Goal: Check status: Check status

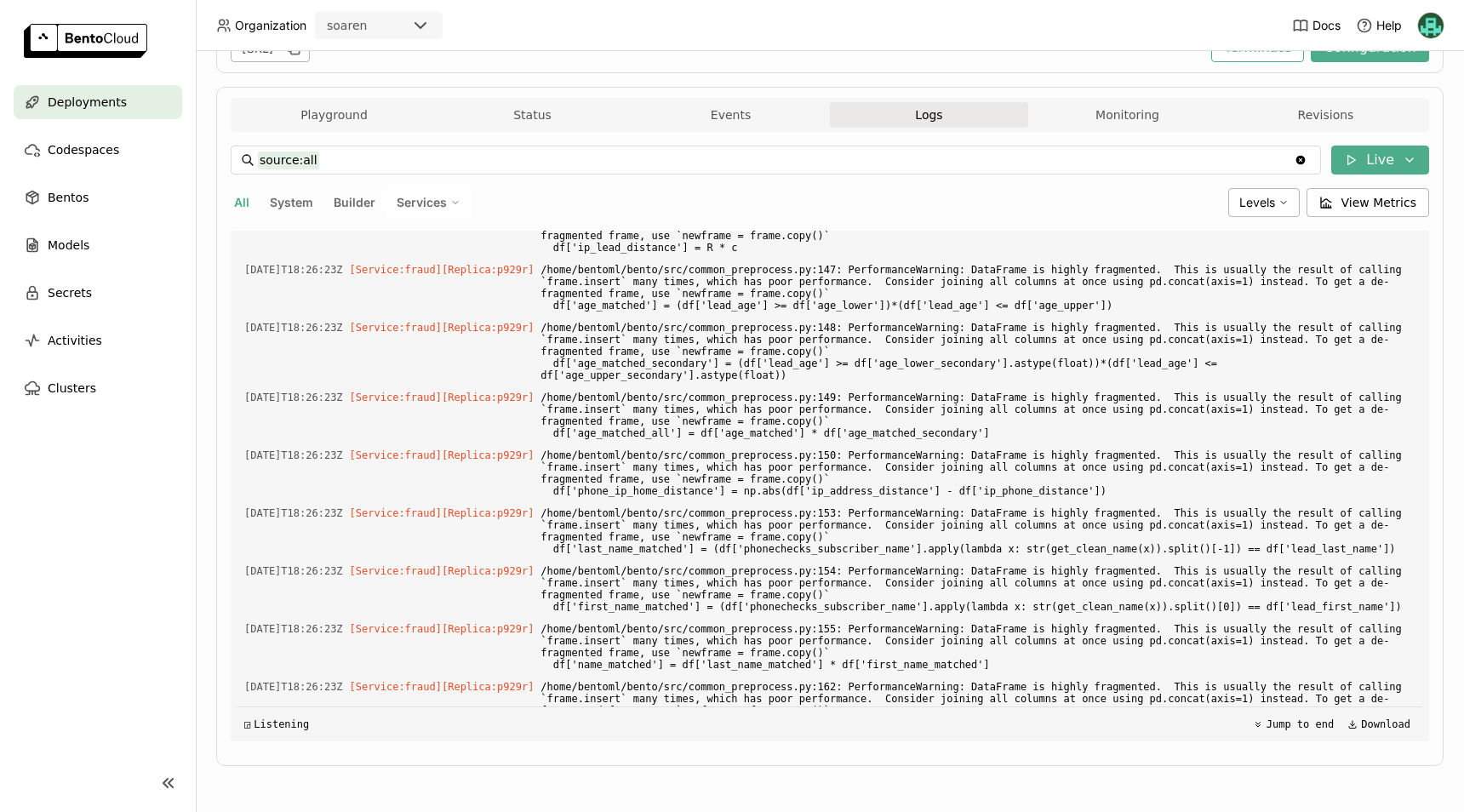
scroll to position [5468, 0]
click at [1348, 165] on icon at bounding box center [1351, 159] width 13 height 13
click at [1277, 197] on button "Live" at bounding box center [1274, 195] width 286 height 29
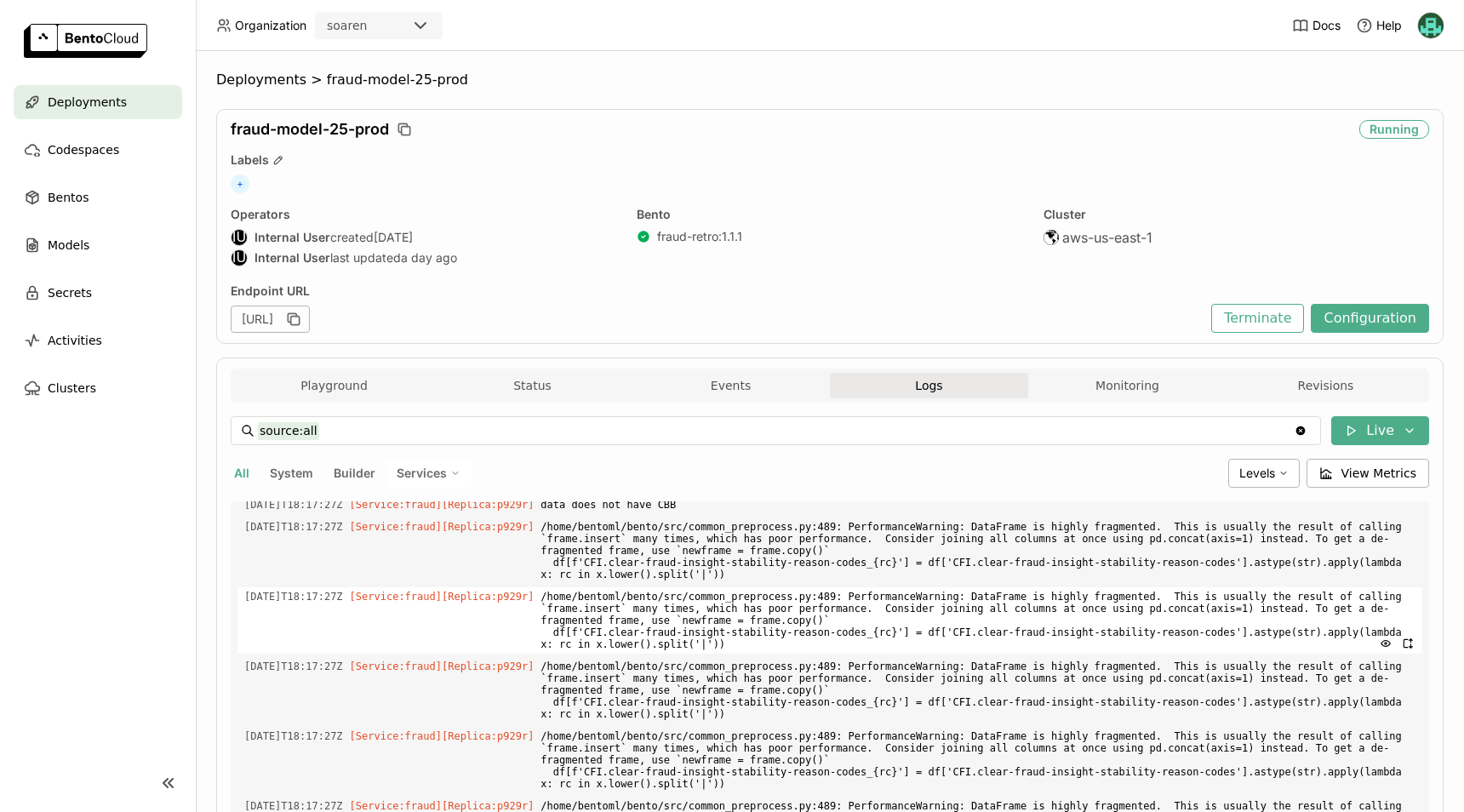
scroll to position [2665, 0]
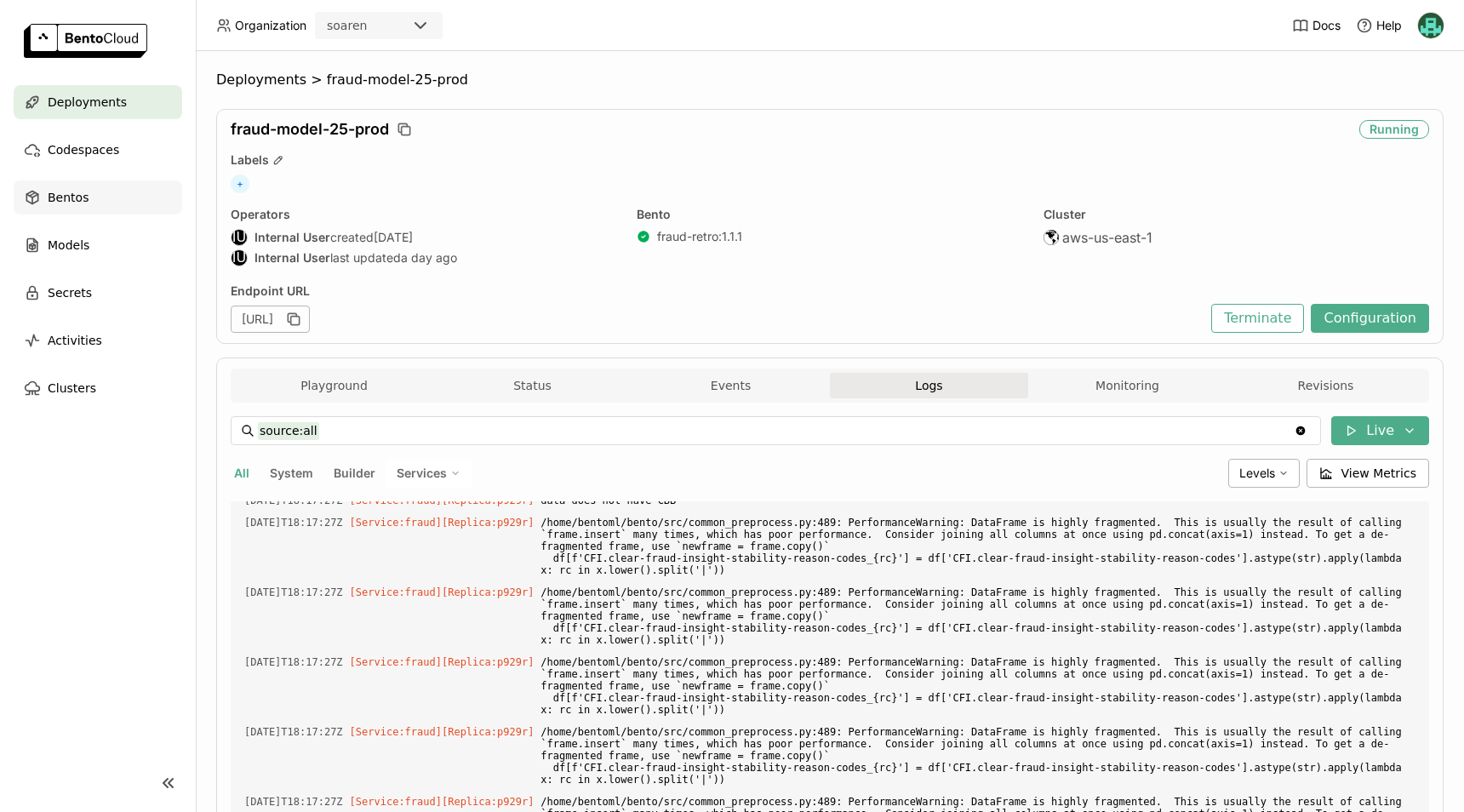
click at [87, 197] on div "Bentos" at bounding box center [97, 197] width 169 height 34
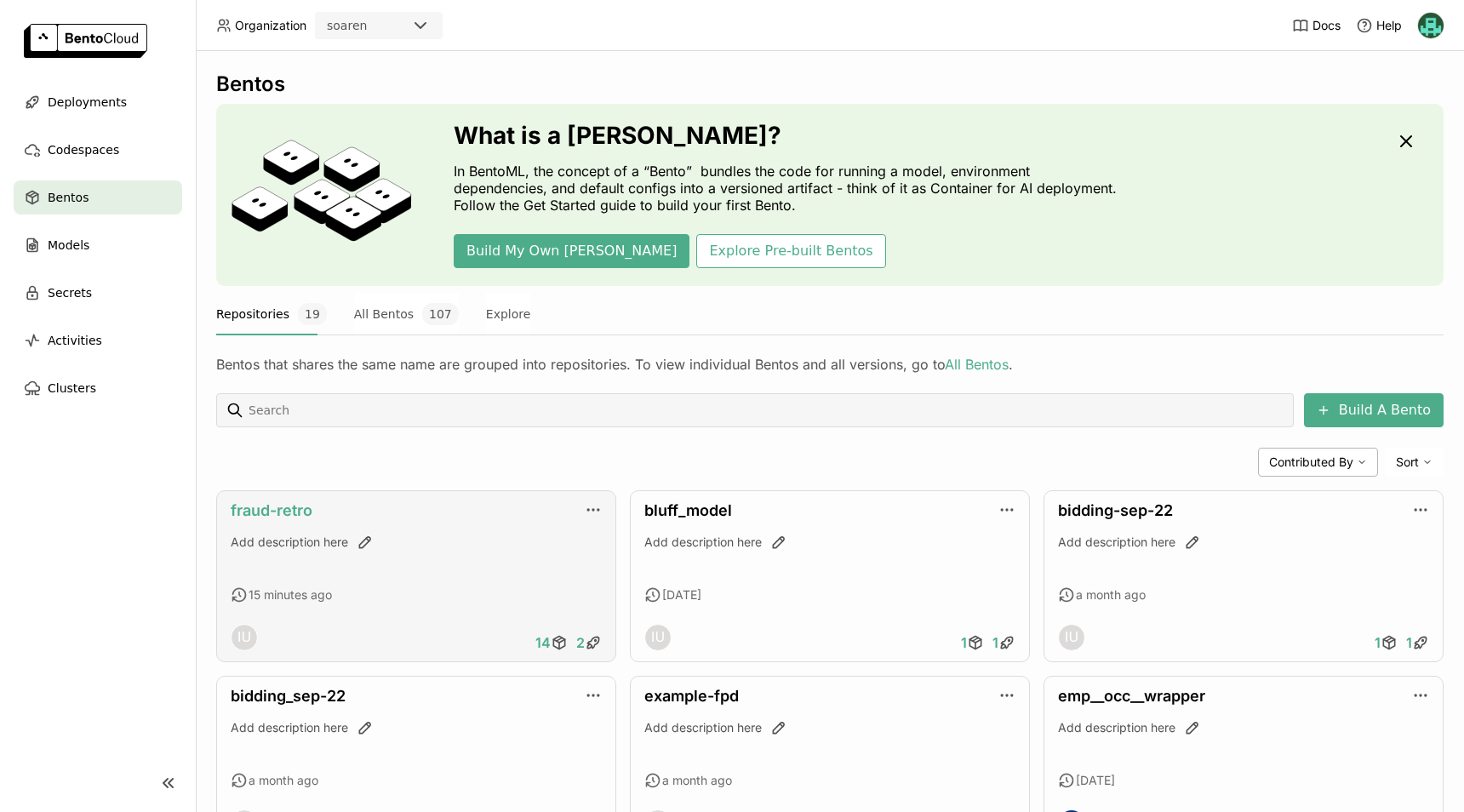
click at [248, 503] on link "fraud-retro" at bounding box center [271, 511] width 82 height 18
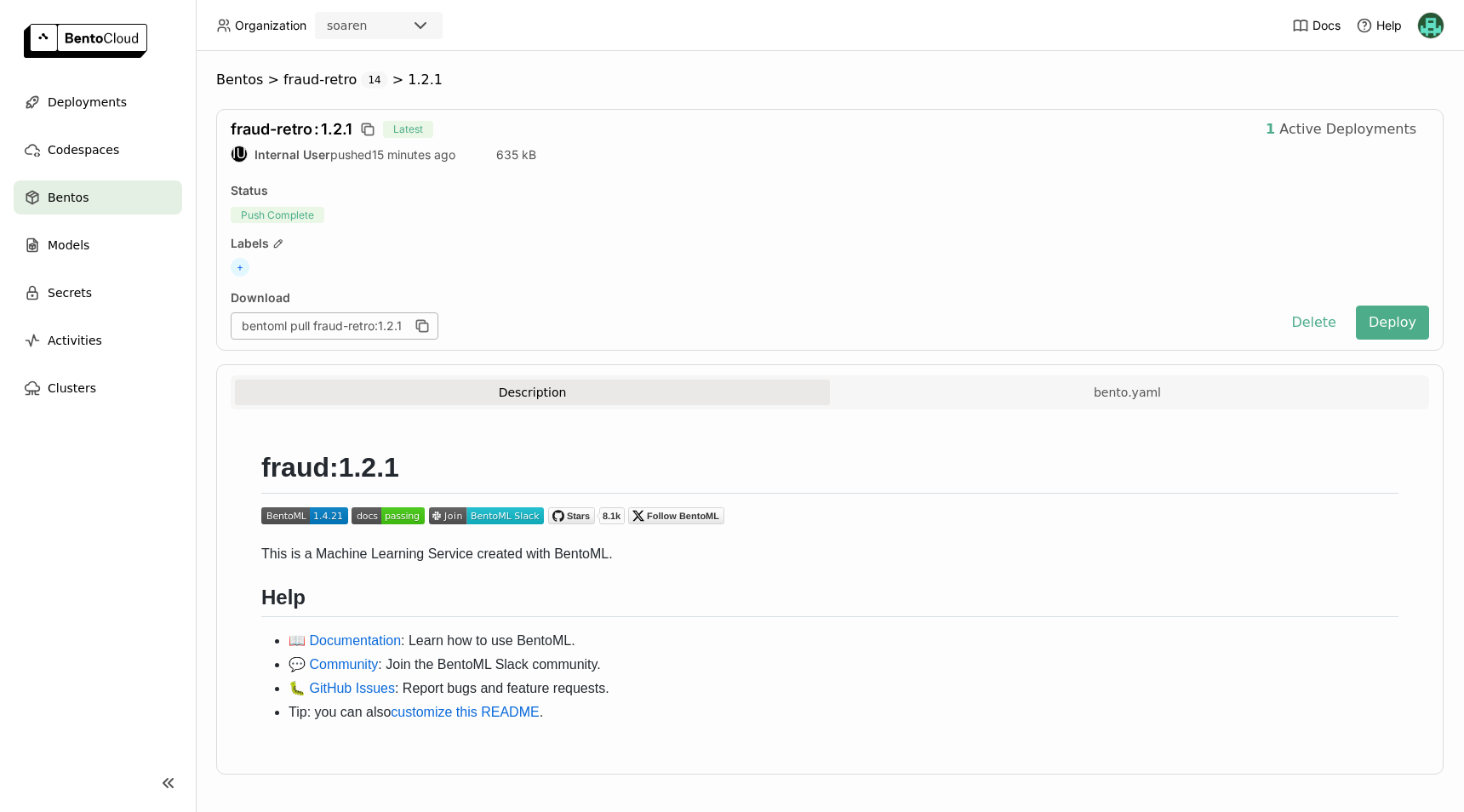
scroll to position [7, 0]
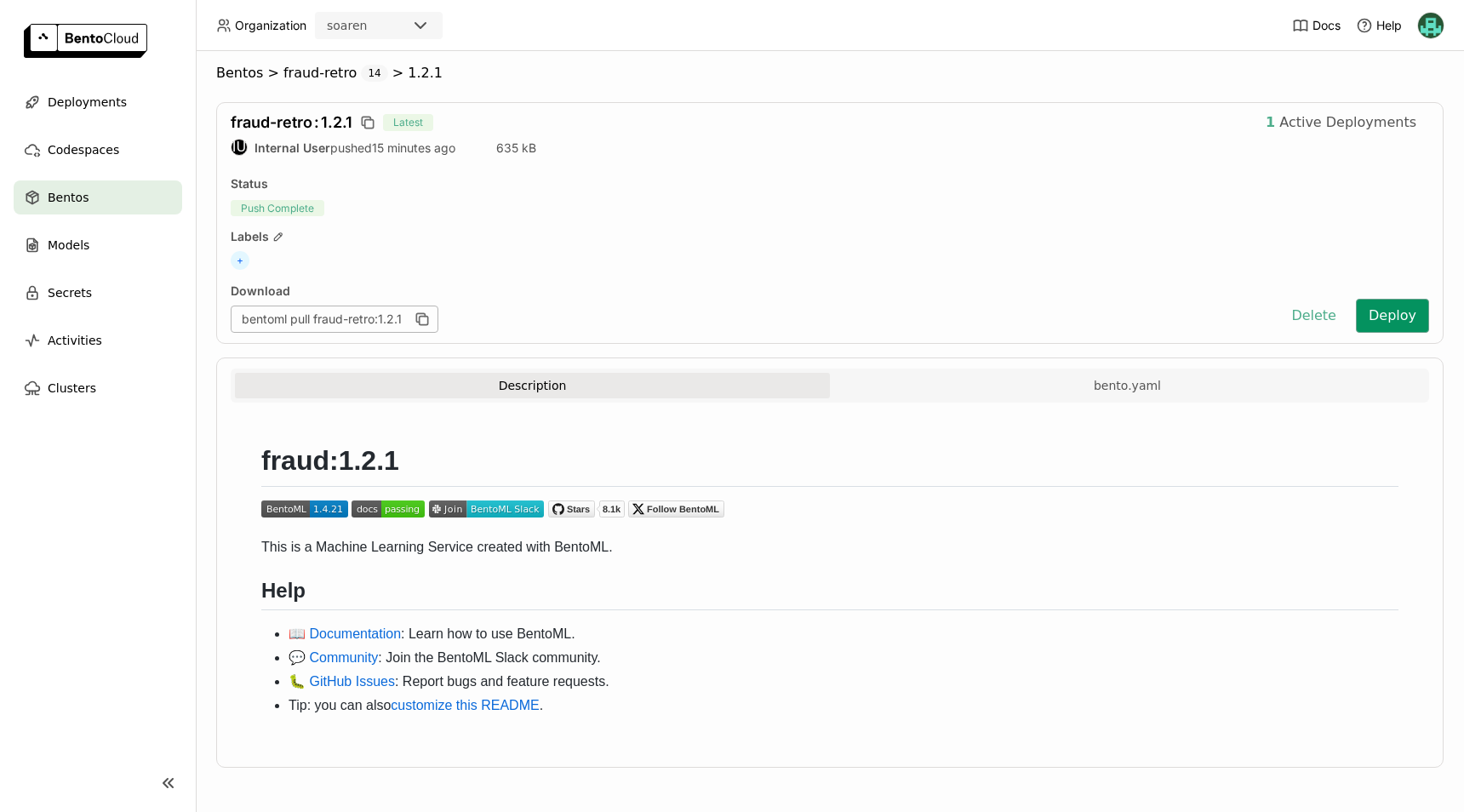
click at [1377, 313] on button "Deploy" at bounding box center [1392, 315] width 73 height 34
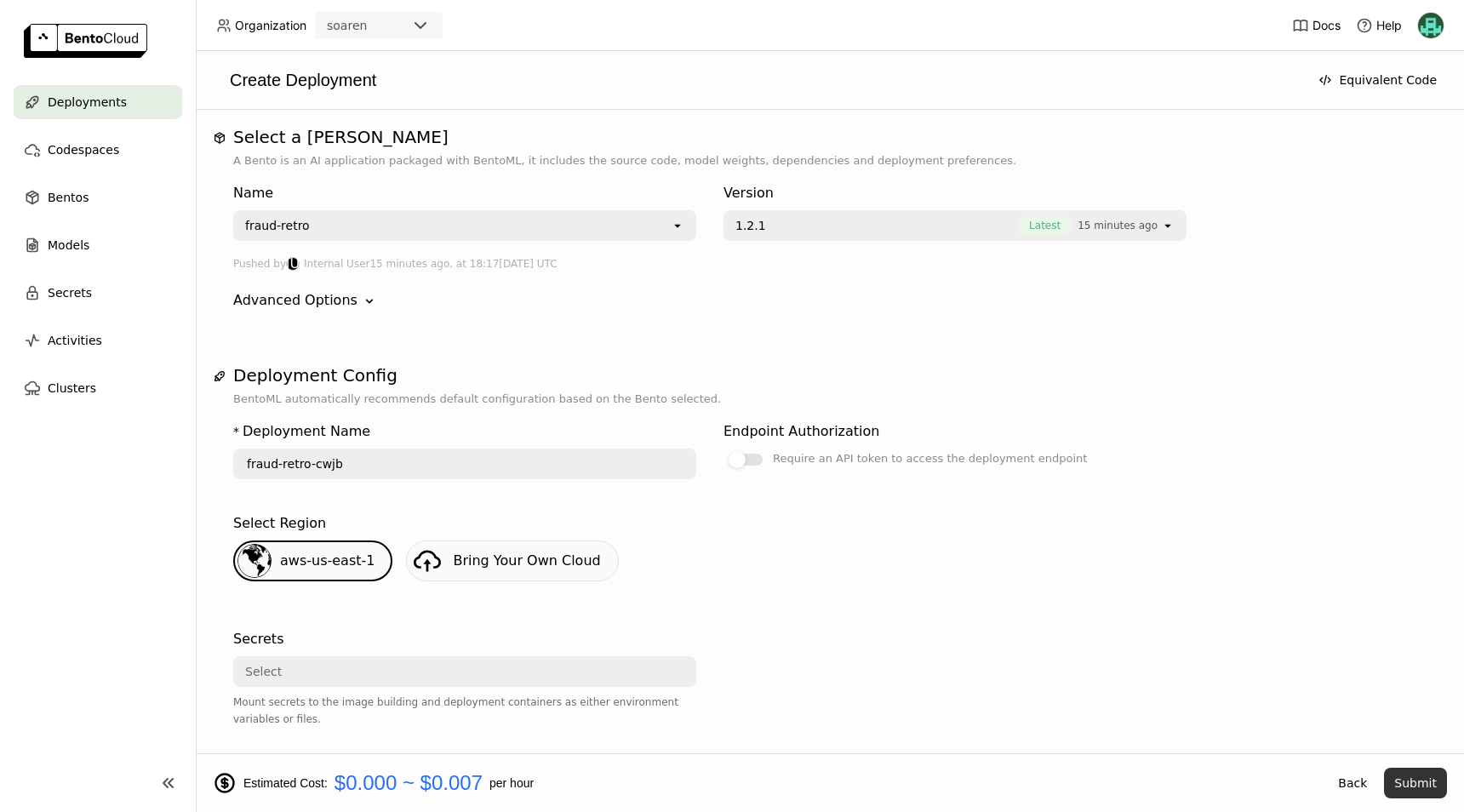
click at [1394, 773] on button "Submit" at bounding box center [1415, 783] width 63 height 31
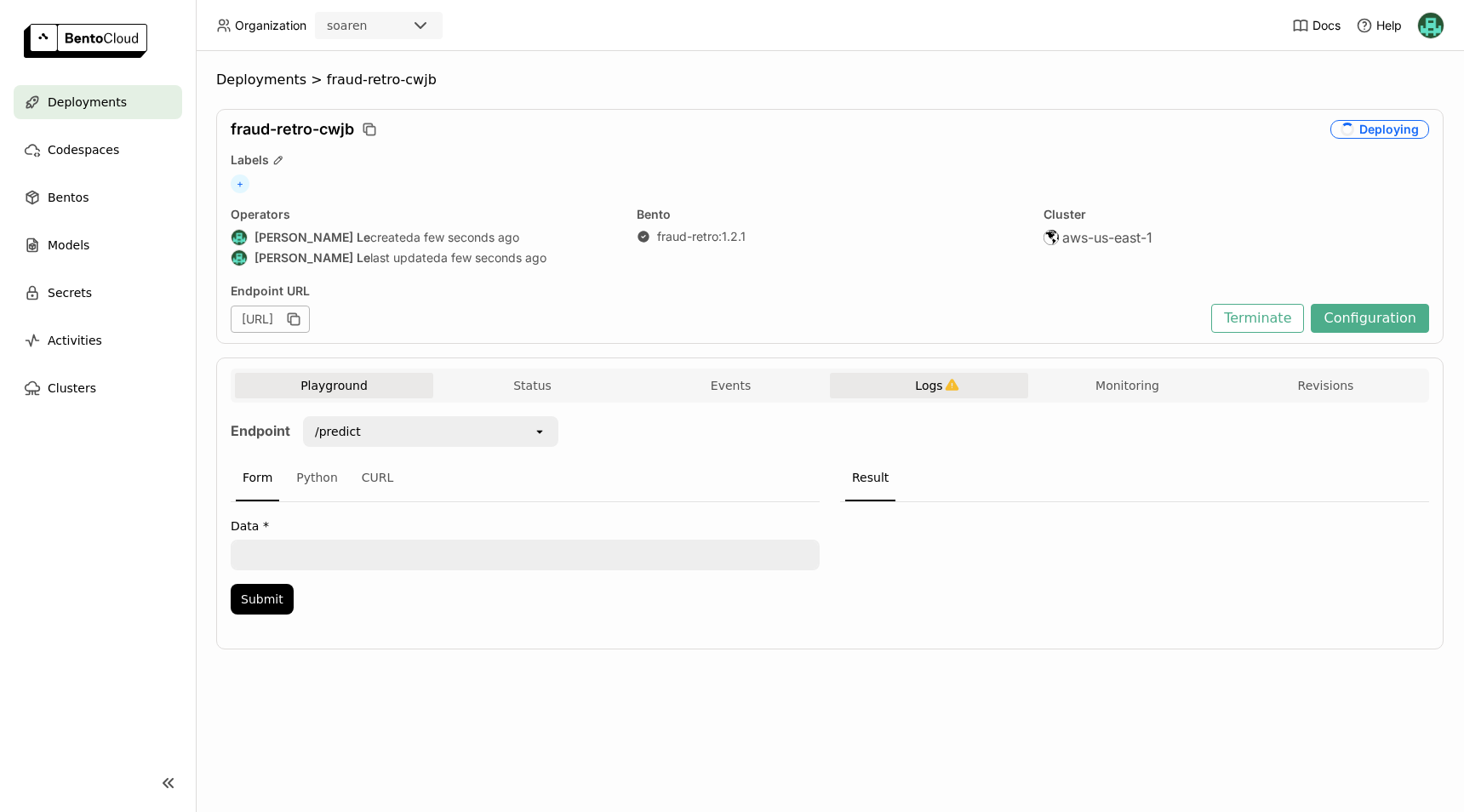
click at [960, 386] on button "Logs" at bounding box center [929, 385] width 199 height 26
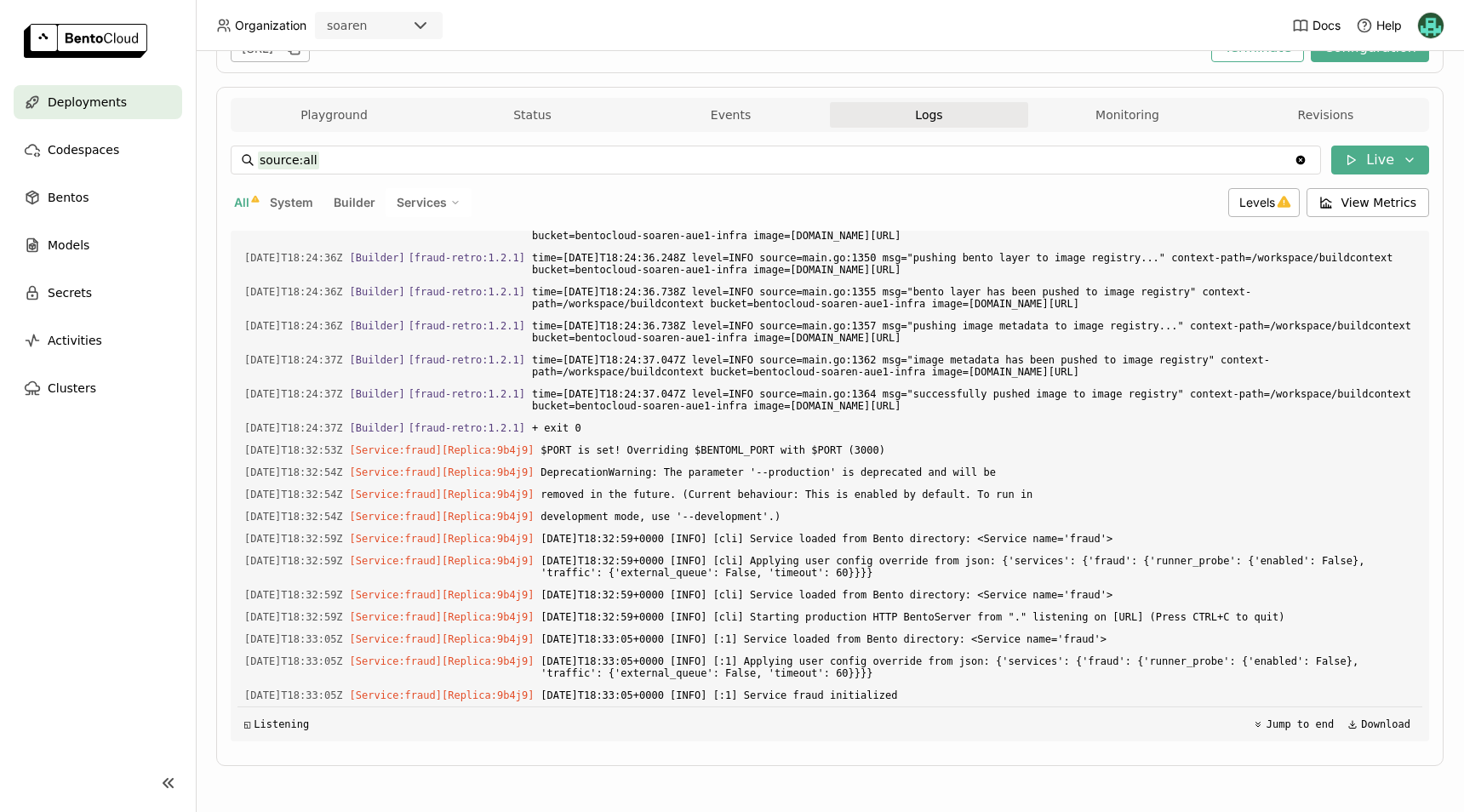
scroll to position [5033, 0]
click at [720, 623] on span "[DATE]T18:32:59+0000 [INFO] [cli] Starting production HTTP BentoServer from "."…" at bounding box center [978, 617] width 876 height 19
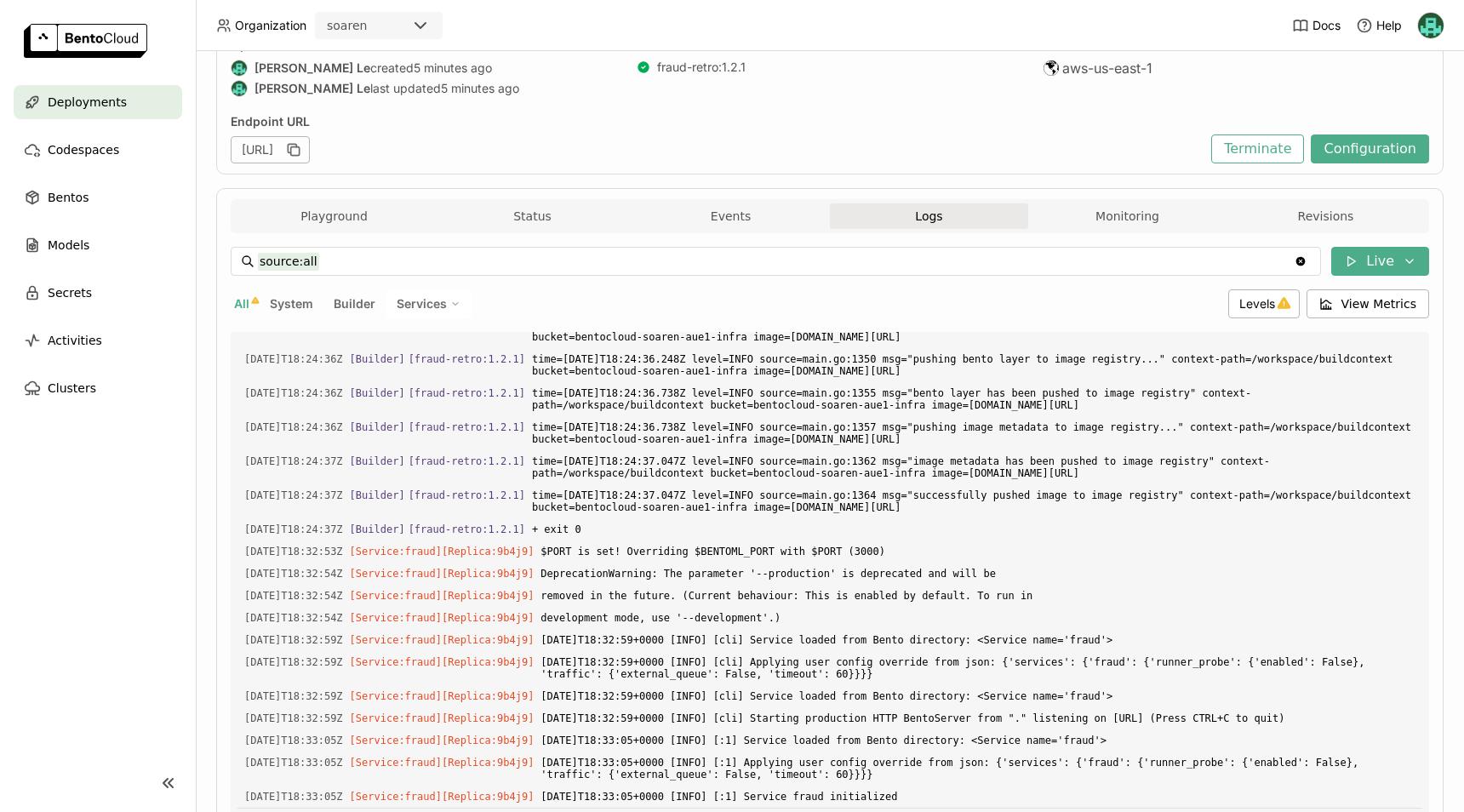
scroll to position [270, 0]
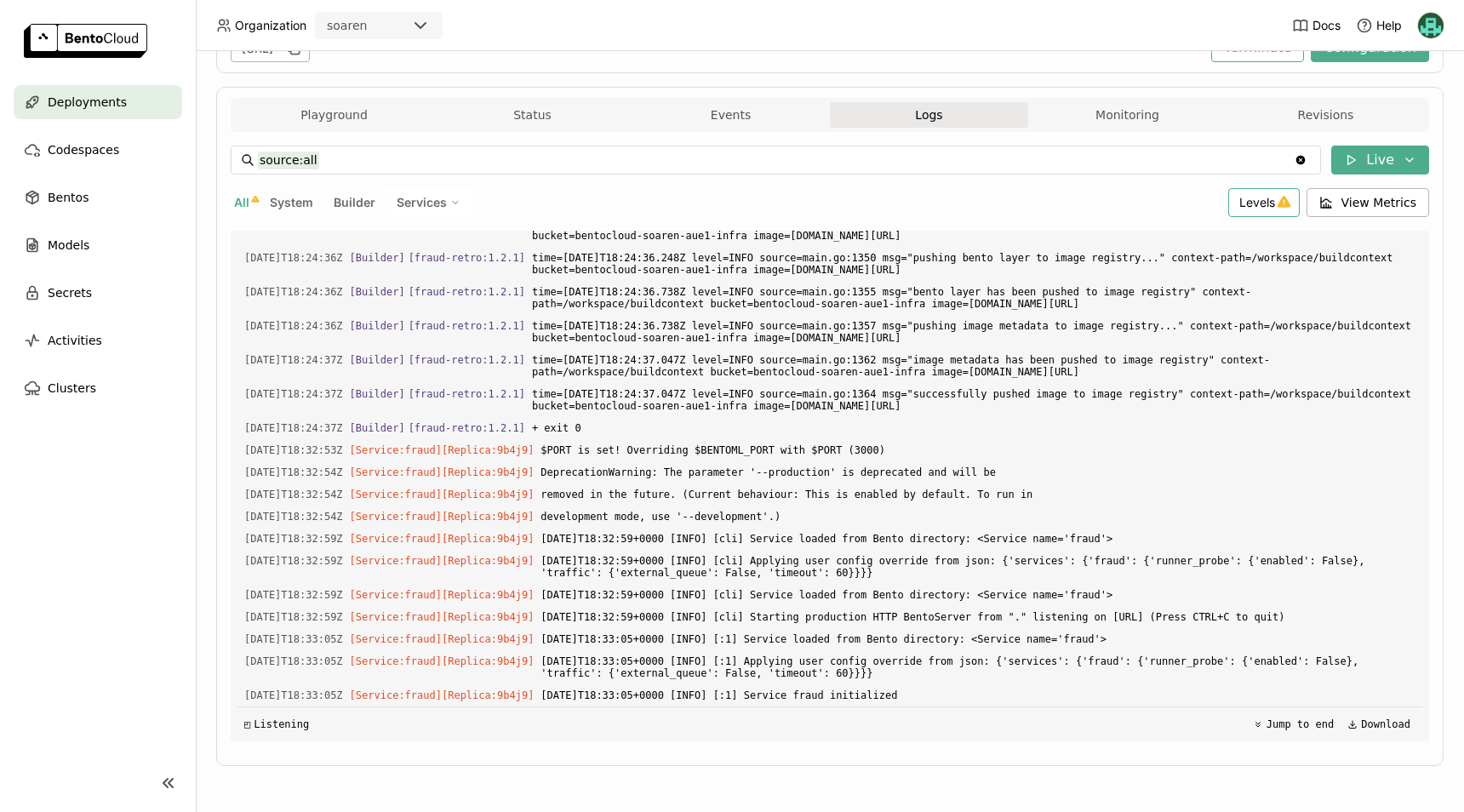
click at [1286, 199] on div "Levels" at bounding box center [1264, 202] width 72 height 29
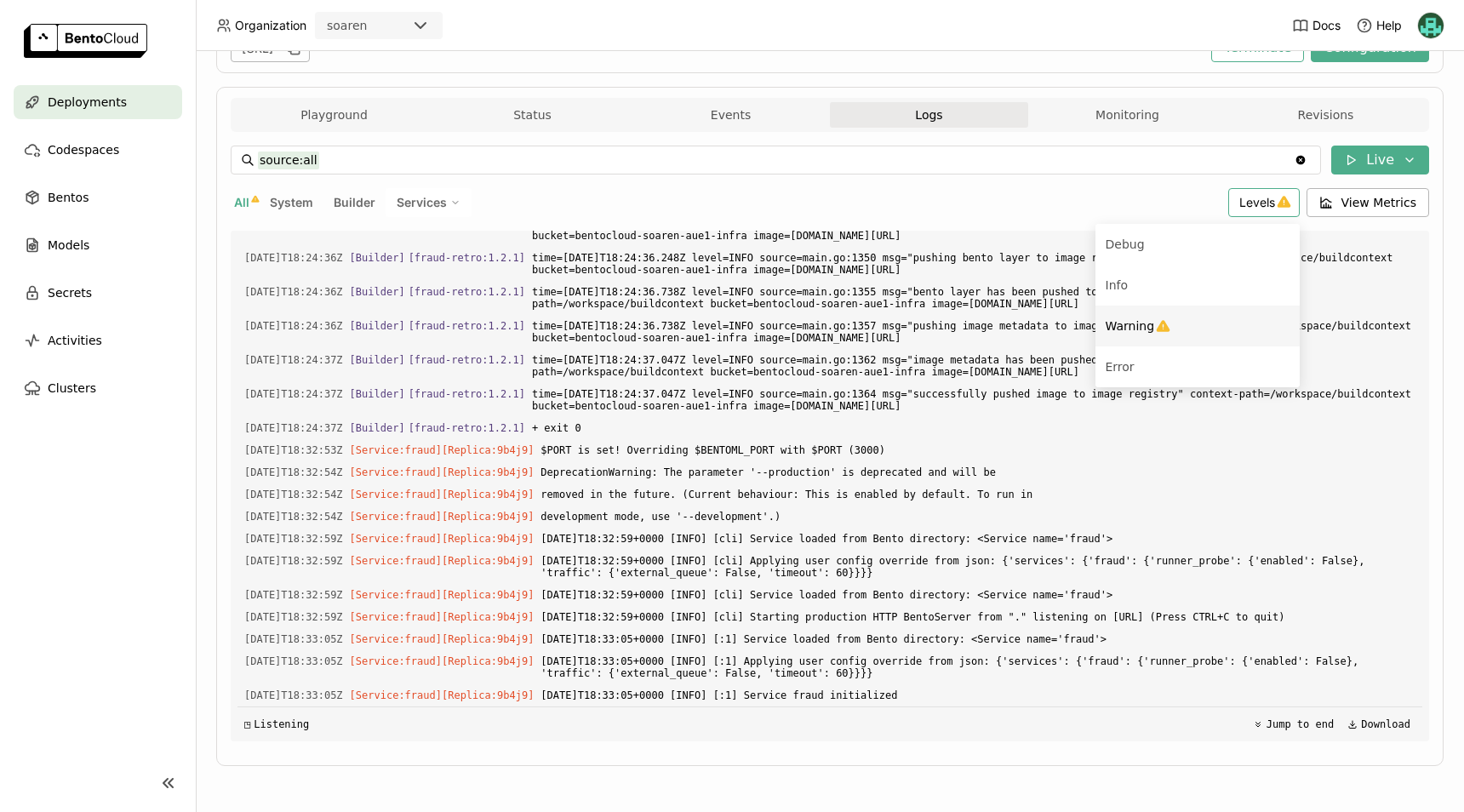
click at [1187, 318] on div "Warning" at bounding box center [1198, 326] width 184 height 20
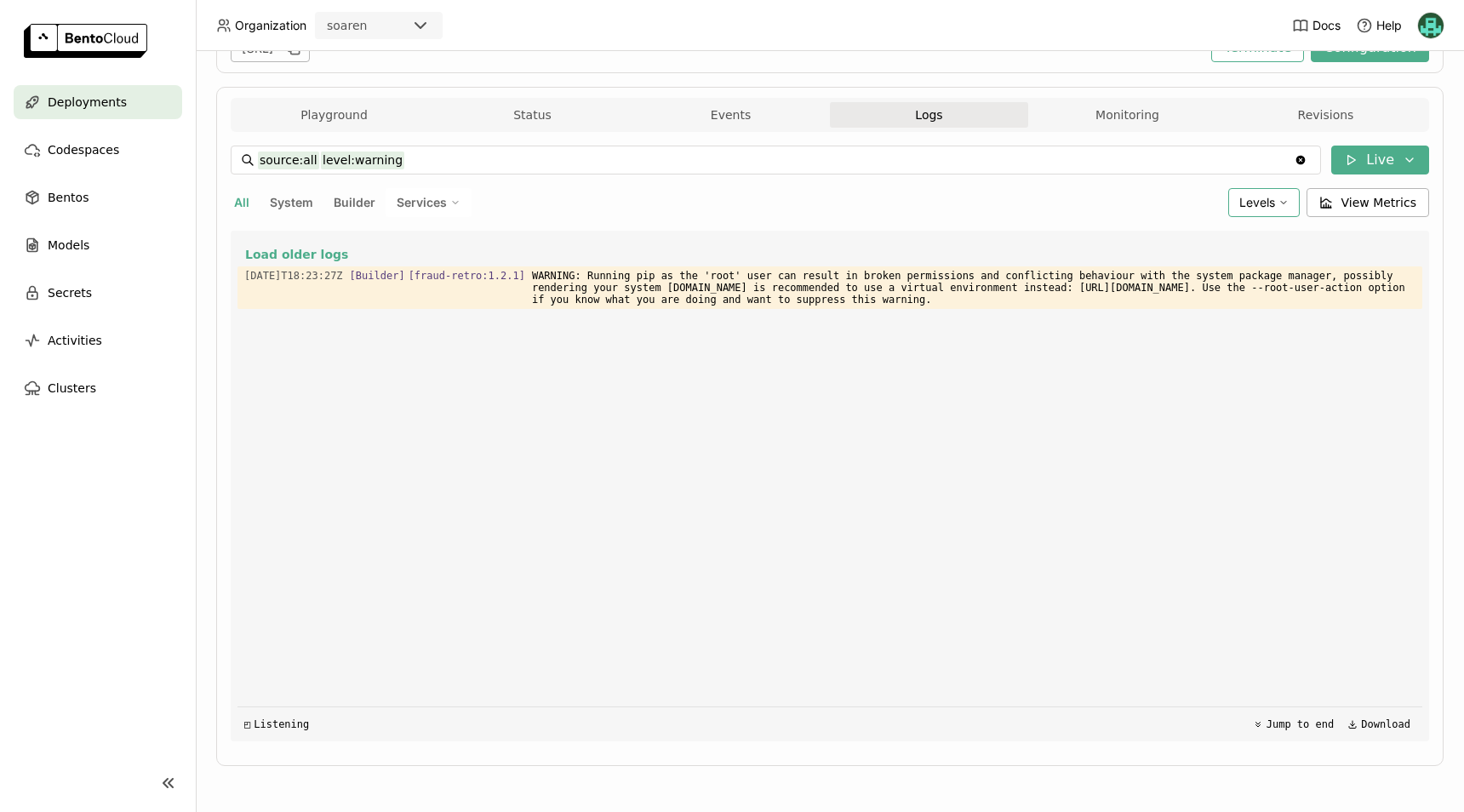
click at [1240, 197] on span "Levels" at bounding box center [1257, 202] width 35 height 14
click at [1202, 371] on div "Error" at bounding box center [1198, 367] width 184 height 20
click at [1252, 198] on span "Levels" at bounding box center [1257, 202] width 35 height 14
click at [1201, 318] on div "Warning" at bounding box center [1208, 326] width 163 height 20
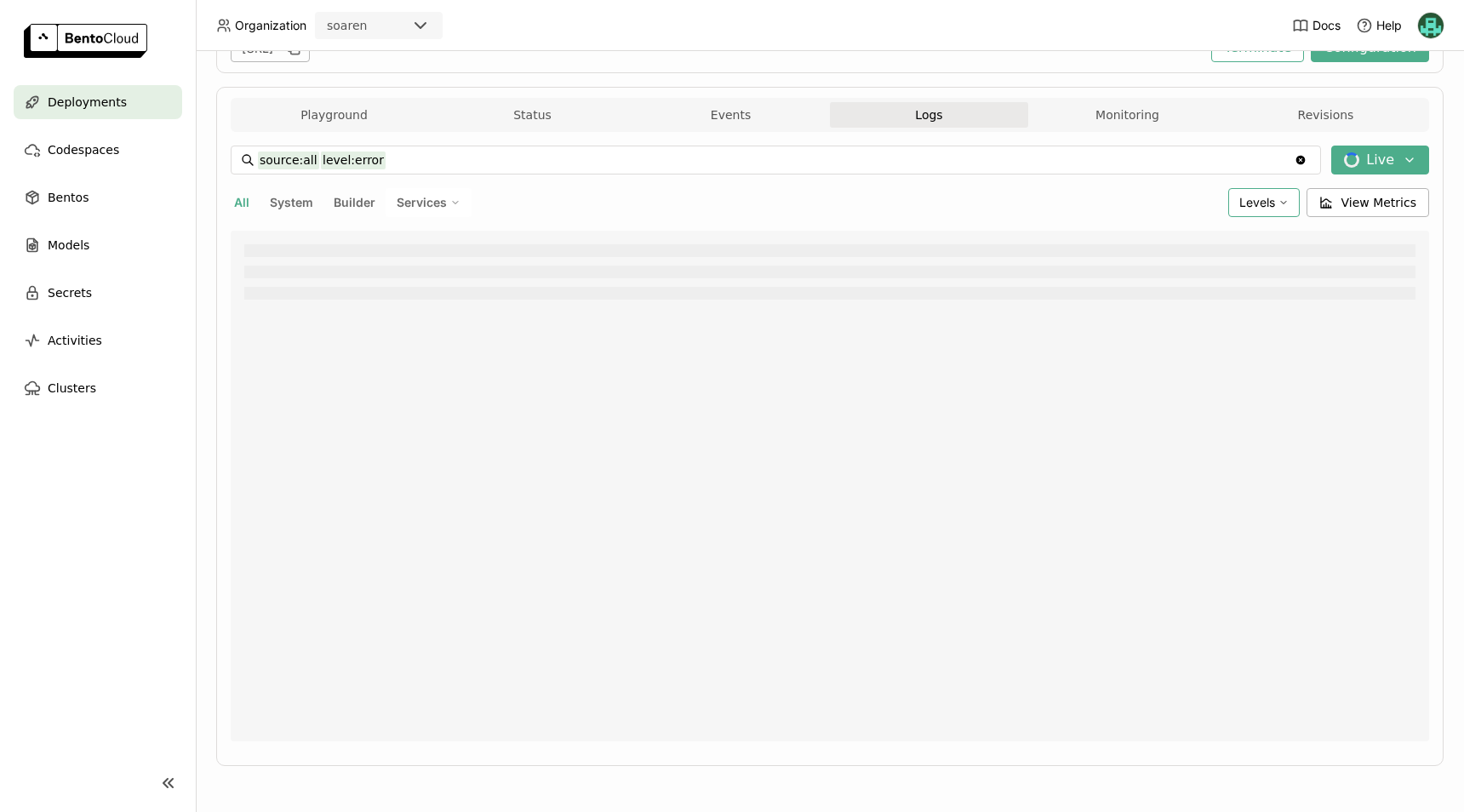
click at [1252, 211] on div "Levels" at bounding box center [1264, 202] width 72 height 29
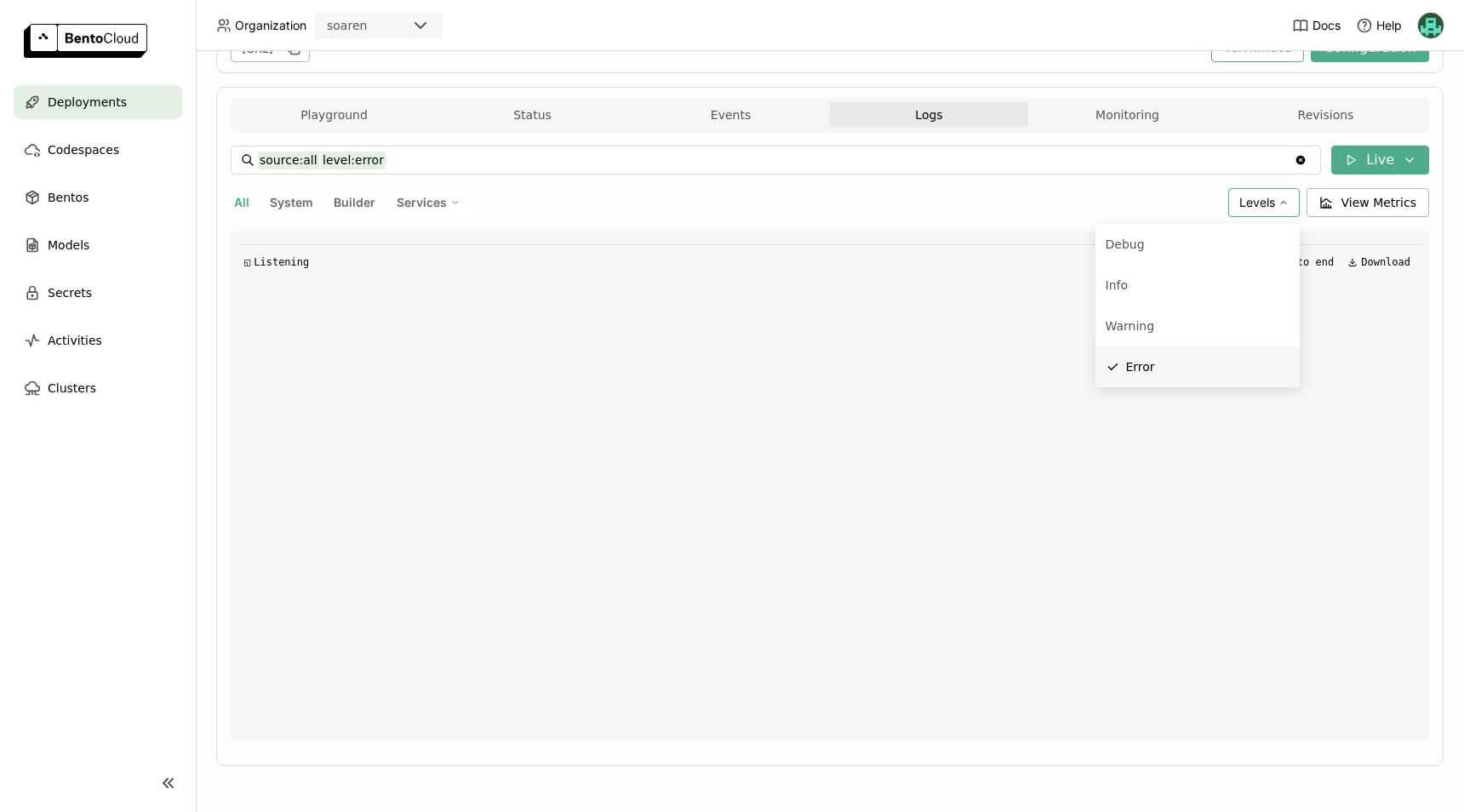
click at [1203, 363] on div "Error" at bounding box center [1208, 367] width 163 height 20
type input "source:all"
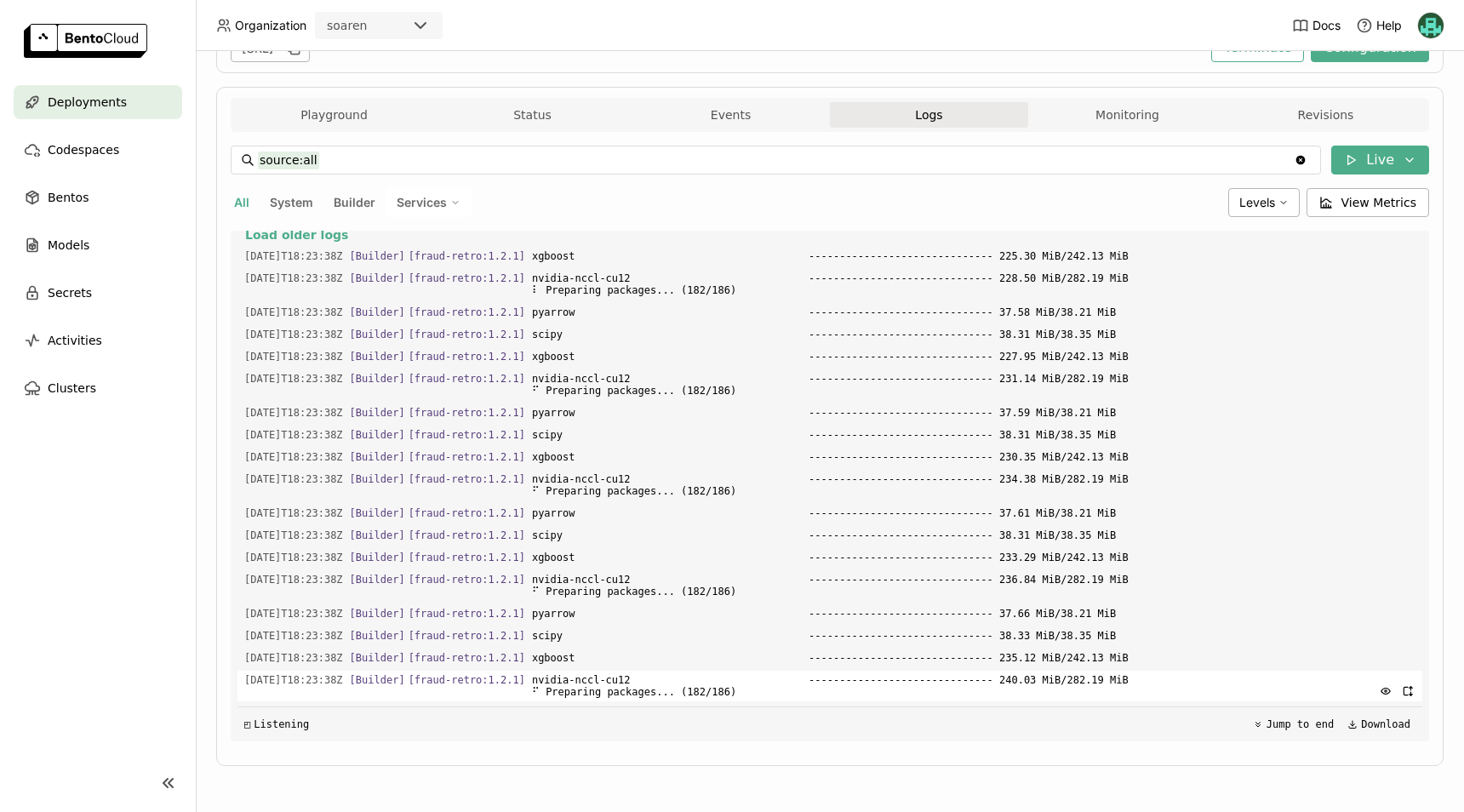
scroll to position [0, 0]
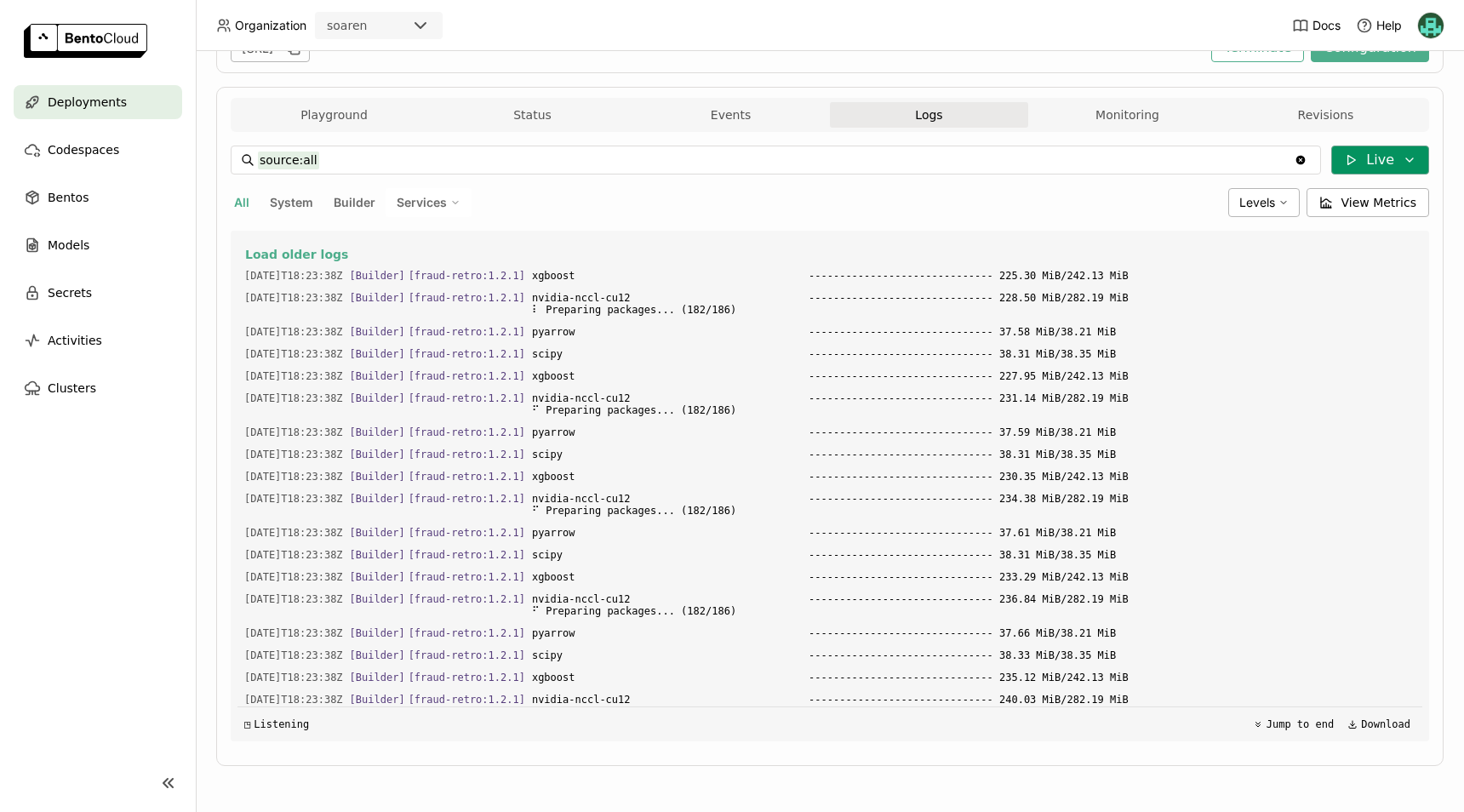
click at [1403, 156] on icon at bounding box center [1409, 159] width 13 height 13
click at [878, 178] on div "source:all source:all Clear value Live All System Builder Services Levels View …" at bounding box center [830, 444] width 1199 height 596
click at [1392, 150] on button "Live" at bounding box center [1380, 160] width 98 height 29
click at [1373, 148] on button "Live" at bounding box center [1380, 160] width 98 height 29
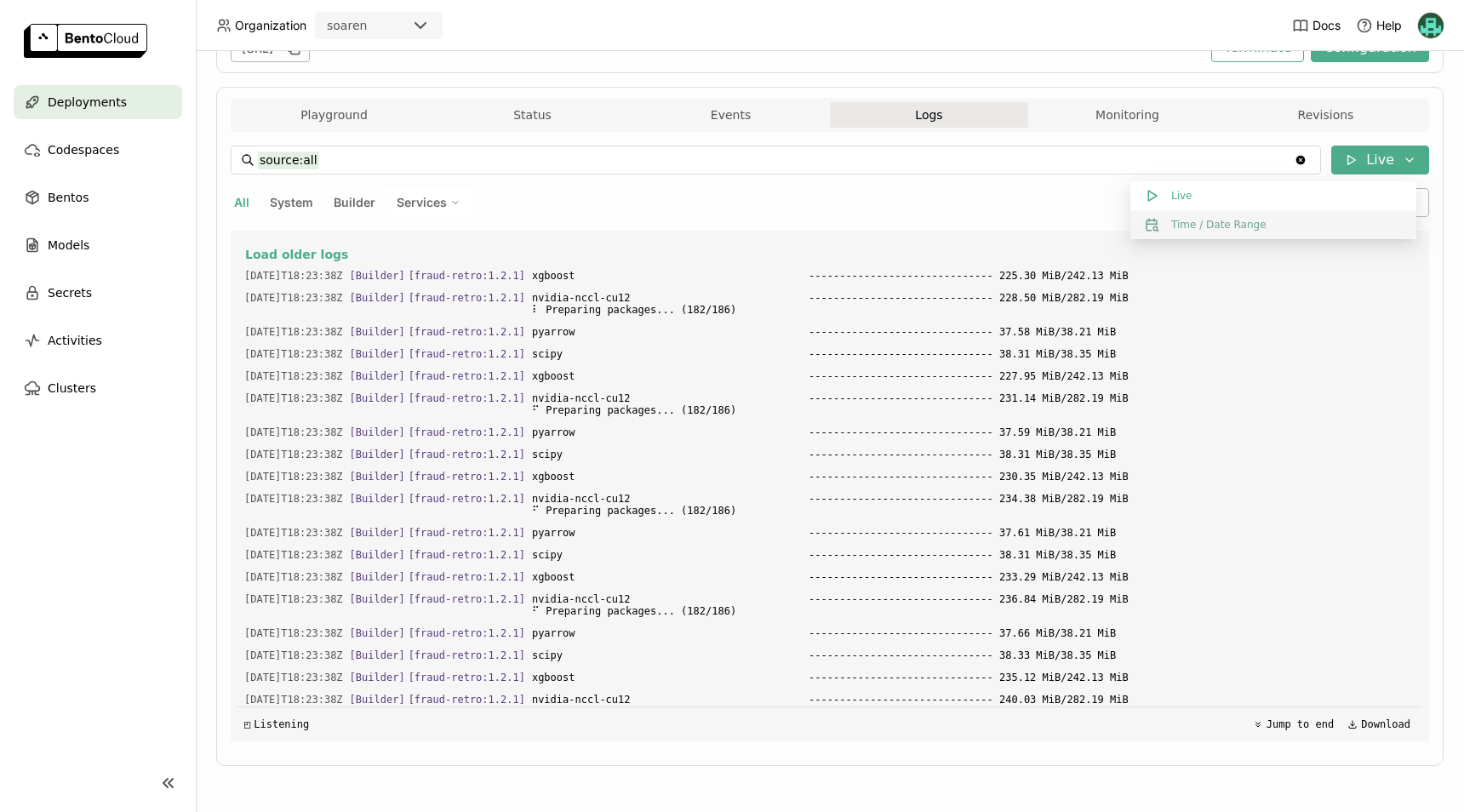
click at [1300, 231] on button "Time / Date Range" at bounding box center [1274, 224] width 286 height 29
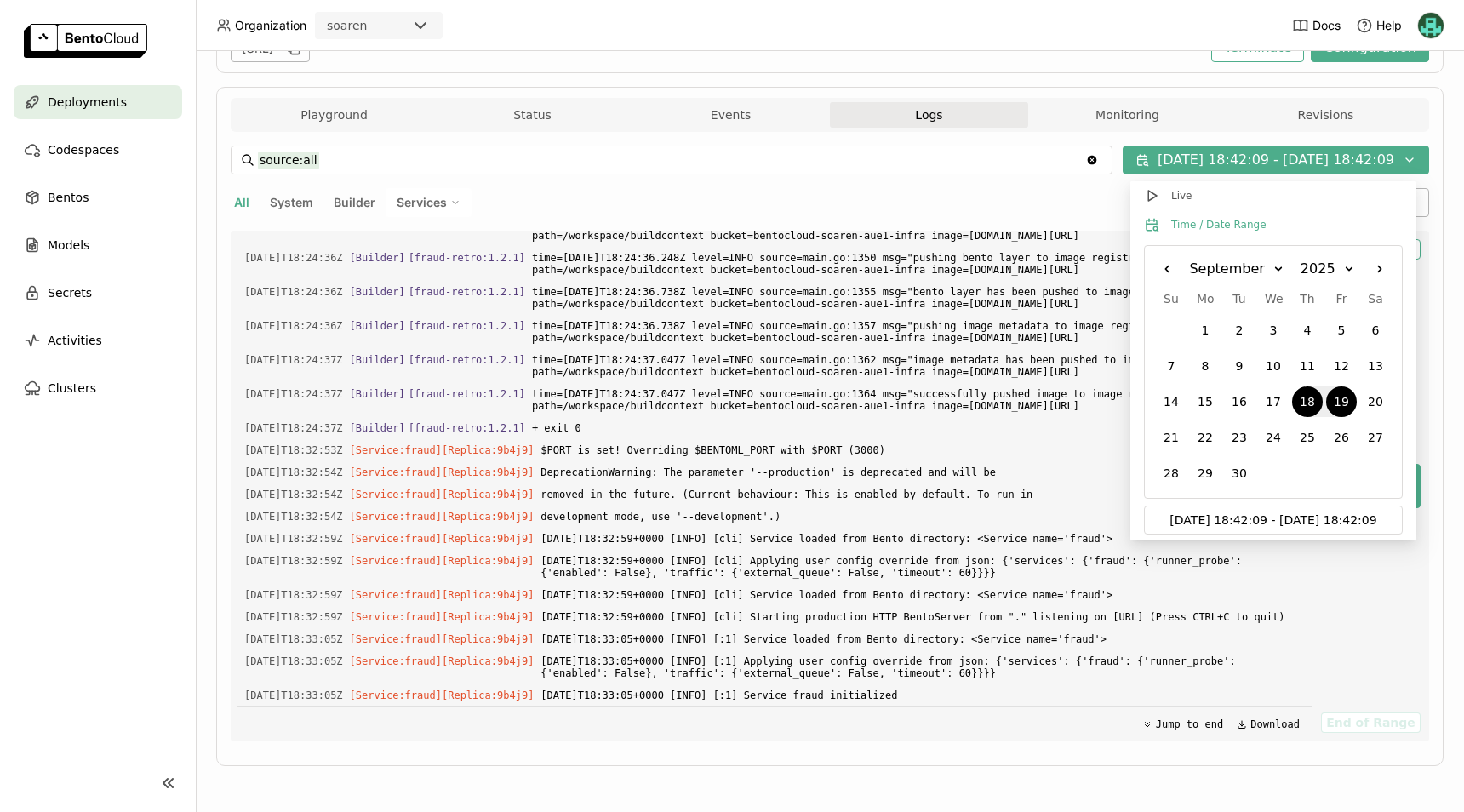
scroll to position [26595, 0]
click at [1429, 208] on div "Playground Status Events Logs Monitoring Revisions Endpoint /predict open Form …" at bounding box center [831, 426] width 1228 height 679
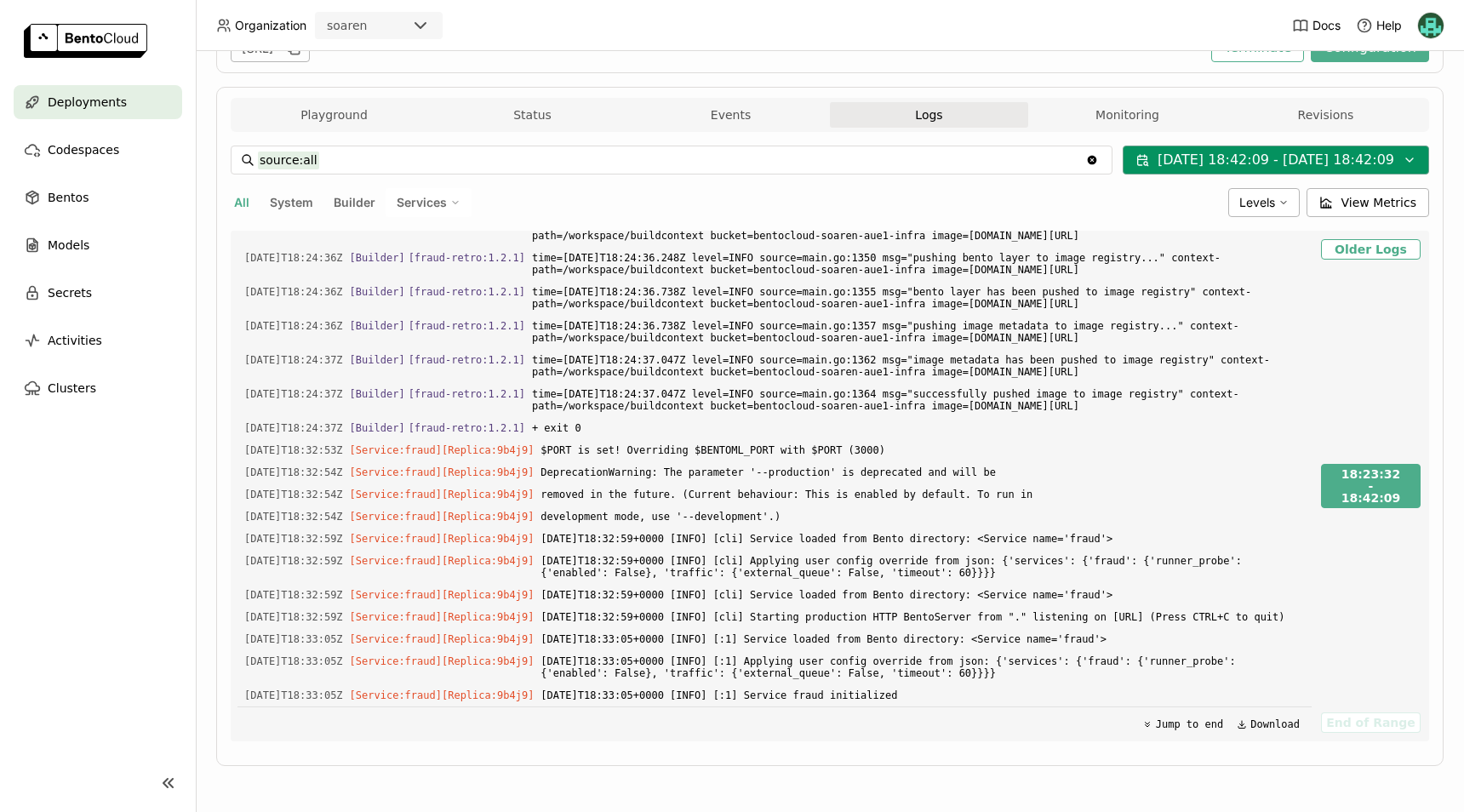
click at [1343, 165] on button "[DATE] 18:42:09 - [DATE] 18:42:09" at bounding box center [1276, 160] width 307 height 29
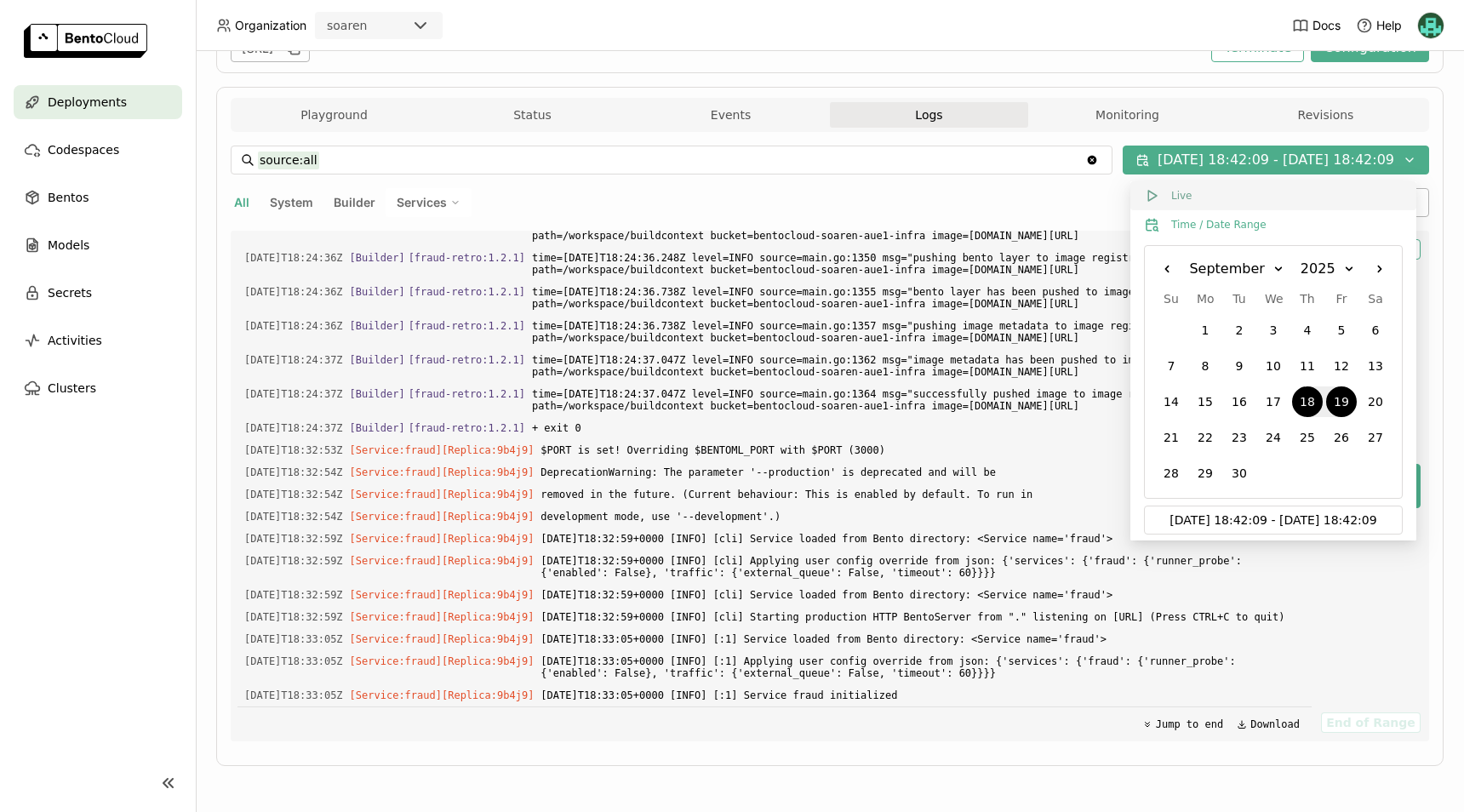
click at [1200, 206] on button "Live" at bounding box center [1274, 195] width 286 height 29
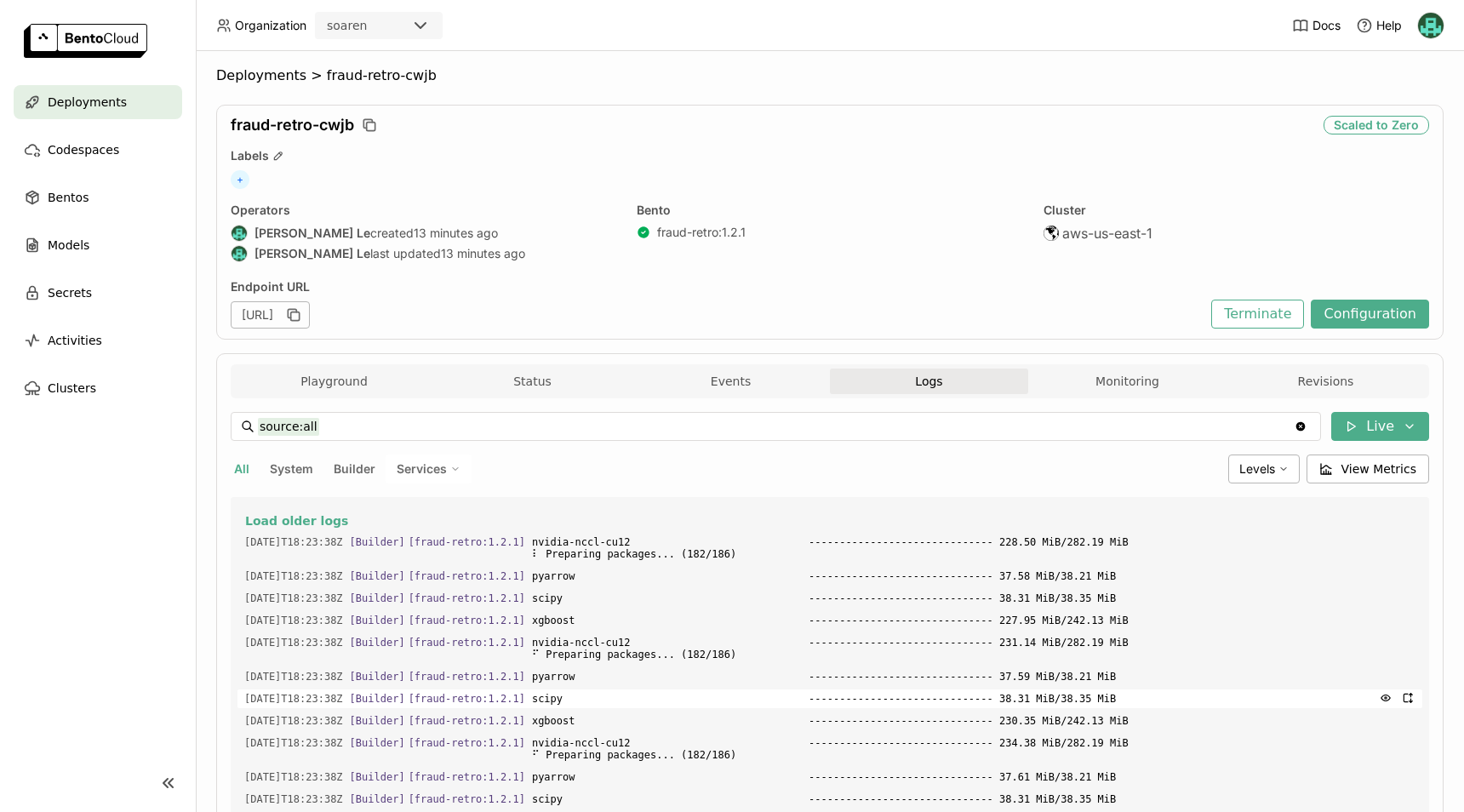
scroll to position [0, 0]
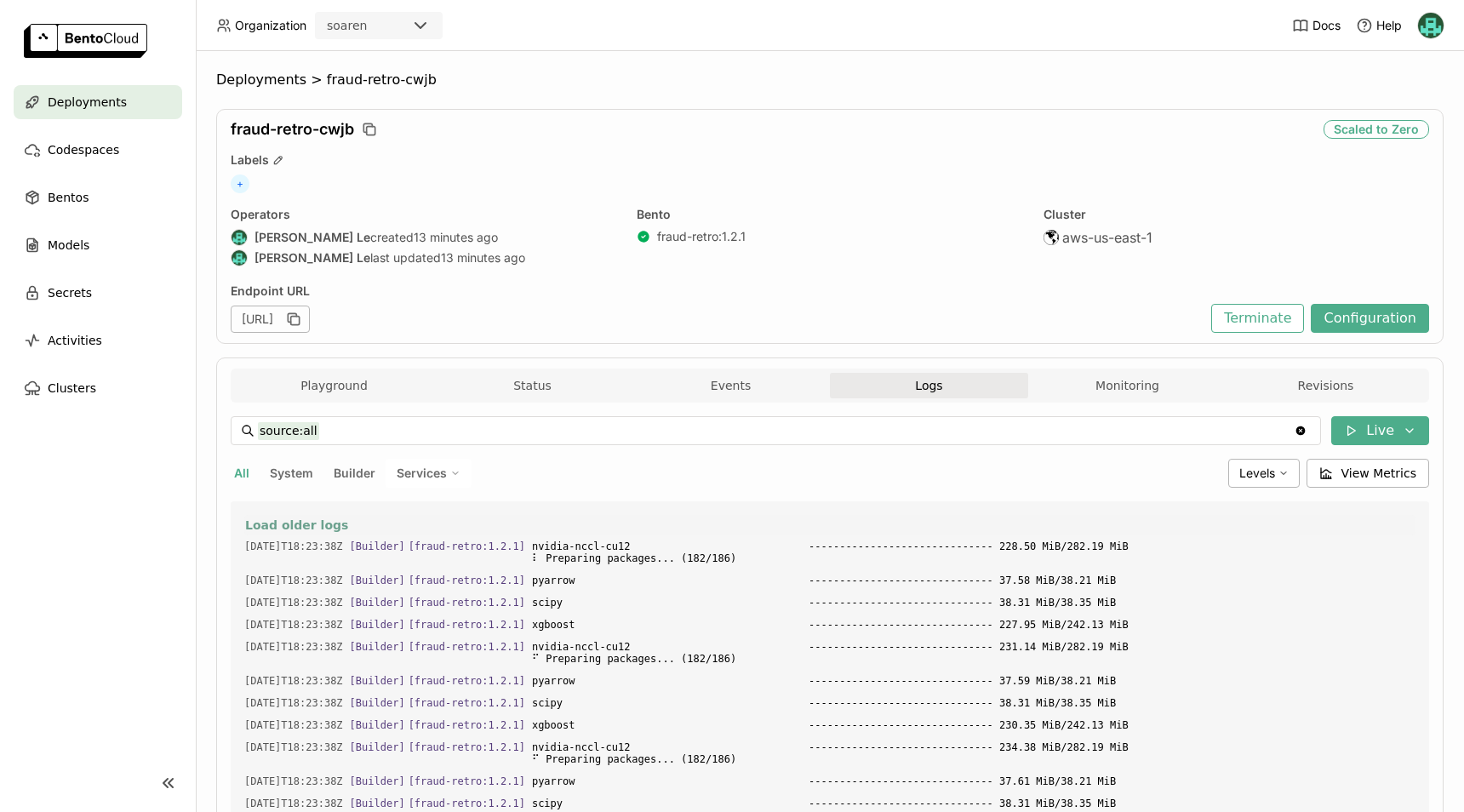
click at [302, 519] on span "Load older logs" at bounding box center [297, 525] width 103 height 15
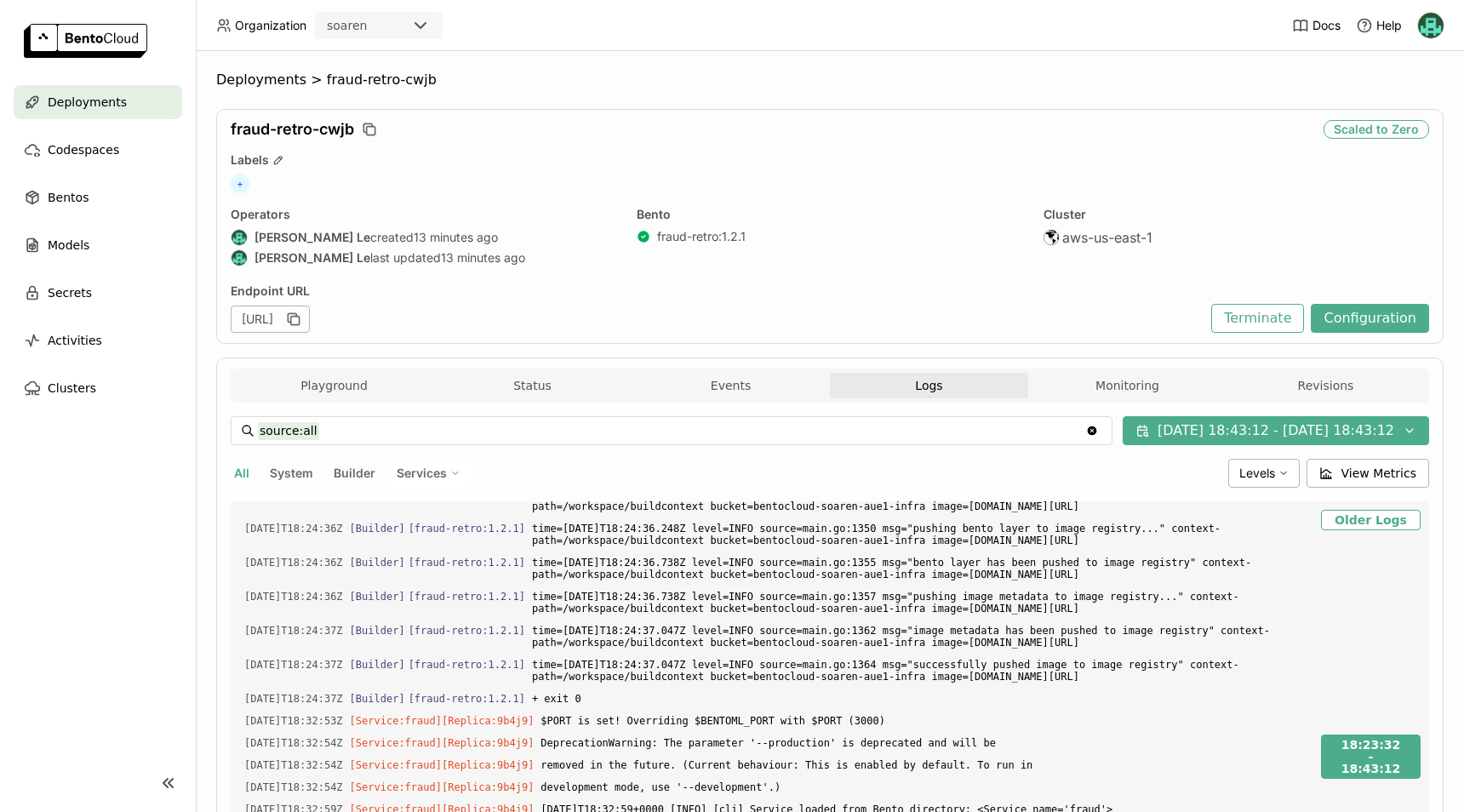
scroll to position [26254, 0]
click at [245, 402] on span "[DATE]T18:24:35Z" at bounding box center [294, 392] width 99 height 19
drag, startPoint x: 271, startPoint y: 612, endPoint x: 309, endPoint y: 612, distance: 38.0
click at [309, 402] on span "[DATE]T18:24:35Z" at bounding box center [294, 392] width 99 height 19
drag, startPoint x: 309, startPoint y: 612, endPoint x: 246, endPoint y: 613, distance: 63.0
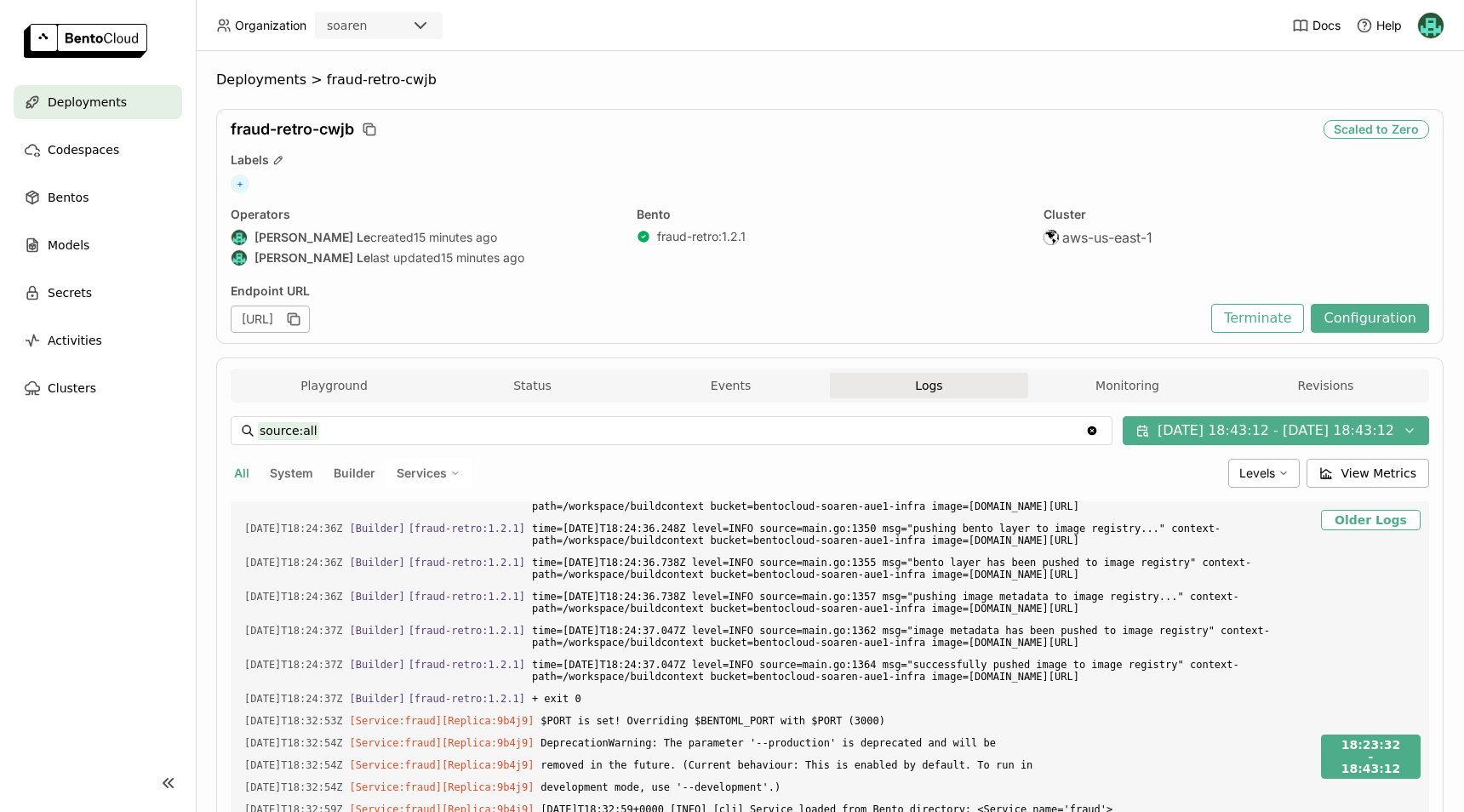
click at [246, 402] on span "[DATE]T18:24:35Z" at bounding box center [294, 392] width 99 height 19
drag, startPoint x: 246, startPoint y: 613, endPoint x: 329, endPoint y: 615, distance: 83.0
click at [329, 402] on span "[DATE]T18:24:35Z" at bounding box center [294, 392] width 99 height 19
copy span "[DATE]T18:24"
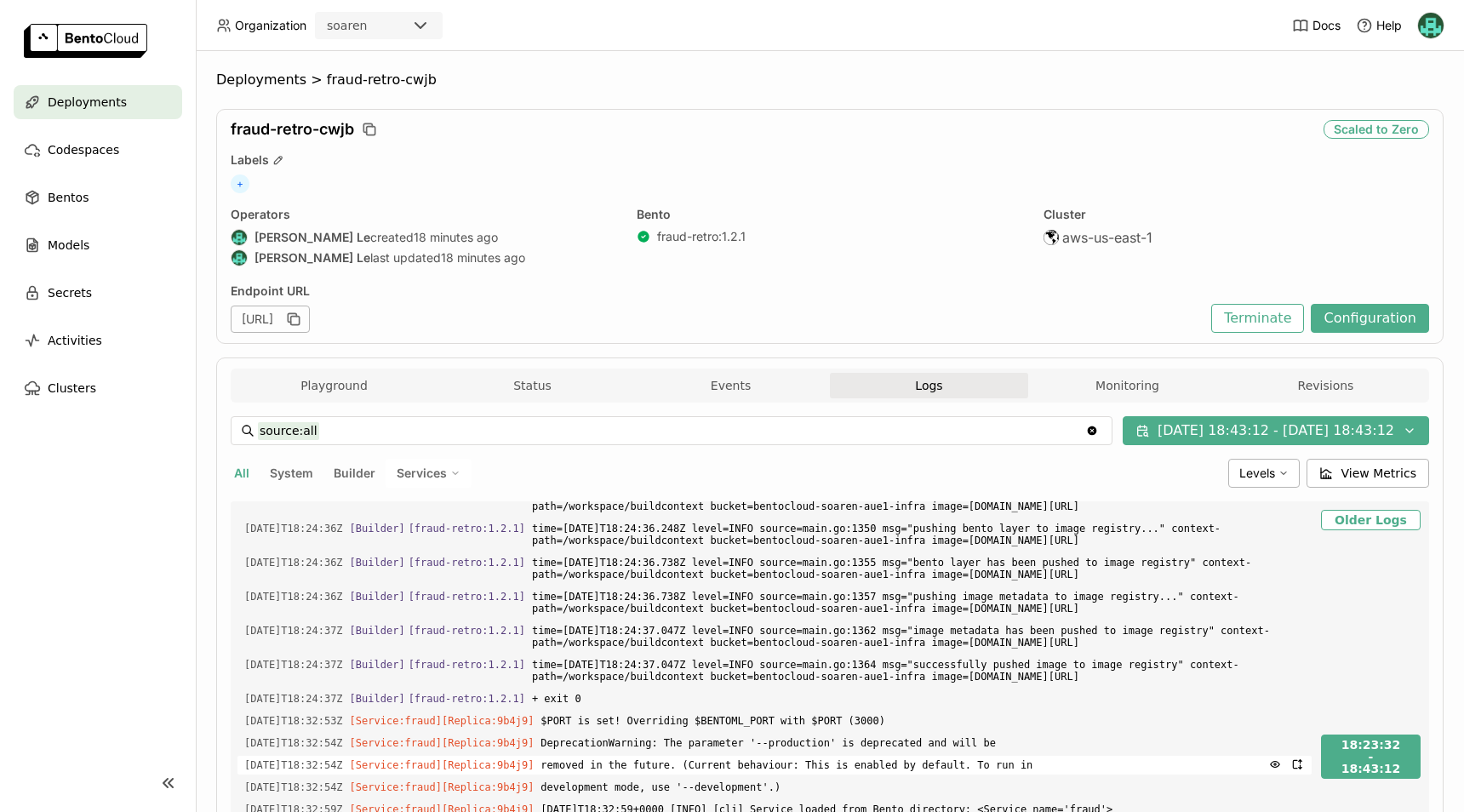
scroll to position [270, 0]
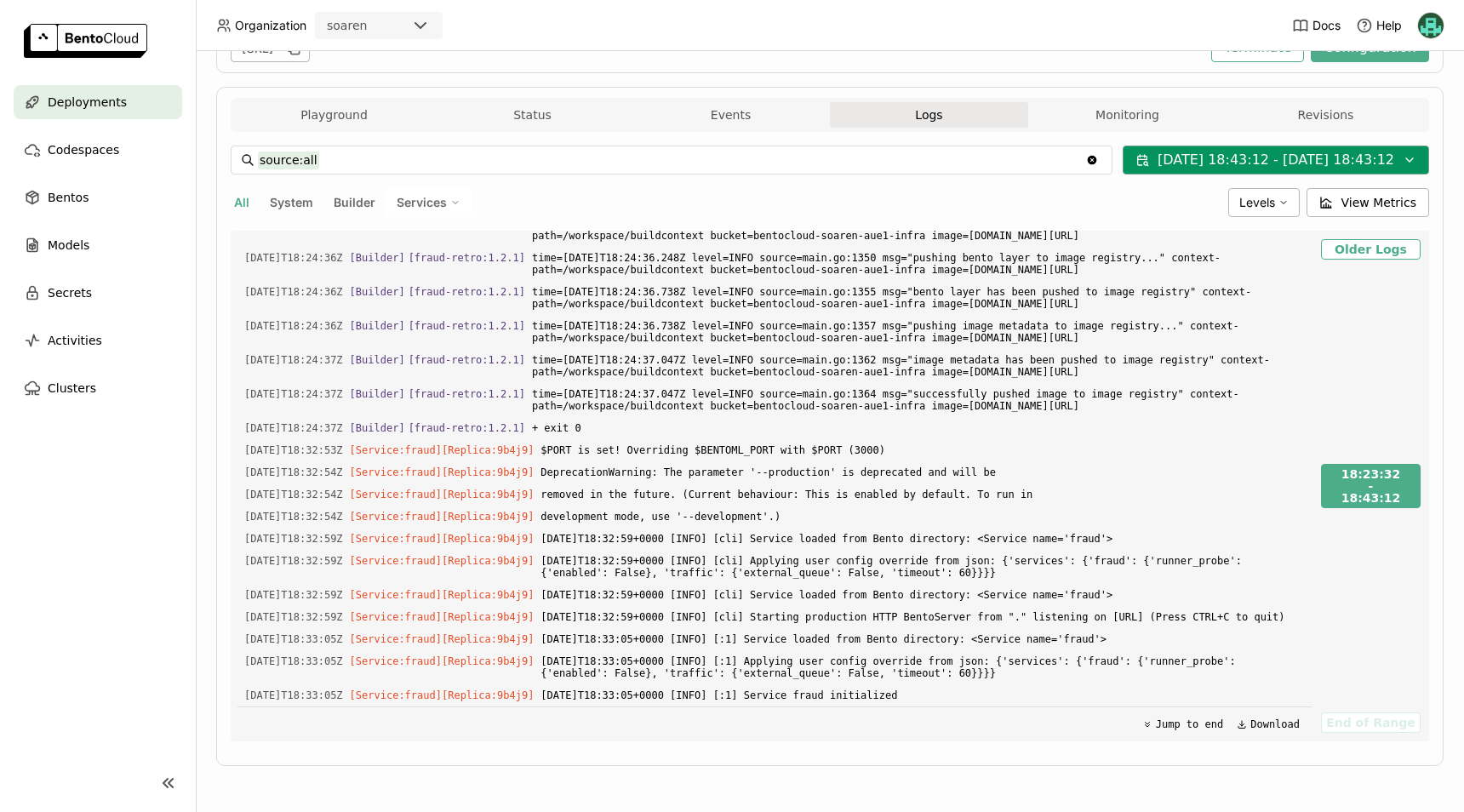
click at [1305, 151] on button "[DATE] 18:43:12 - [DATE] 18:43:12" at bounding box center [1276, 160] width 307 height 29
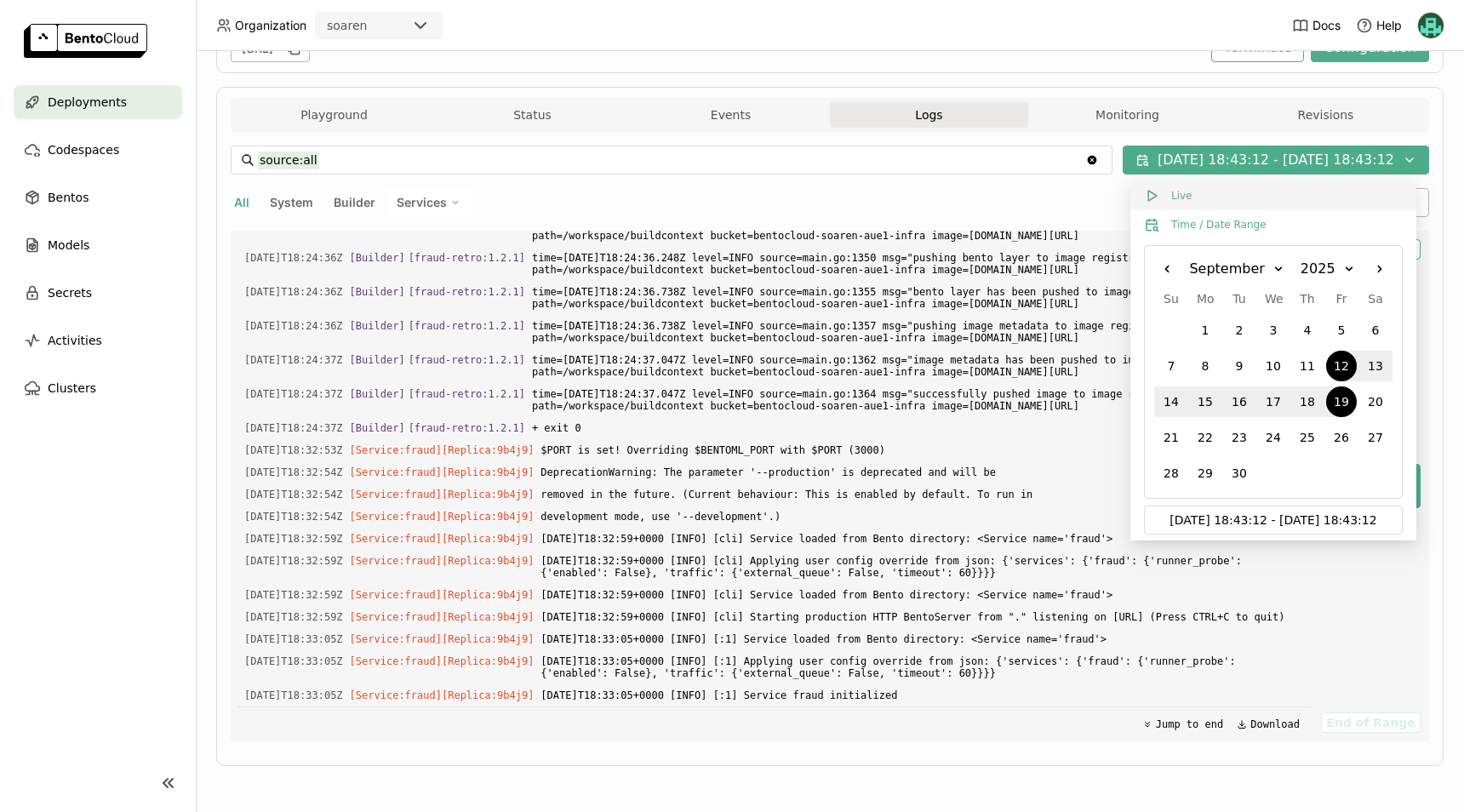
click at [1211, 192] on button "Live" at bounding box center [1274, 195] width 286 height 29
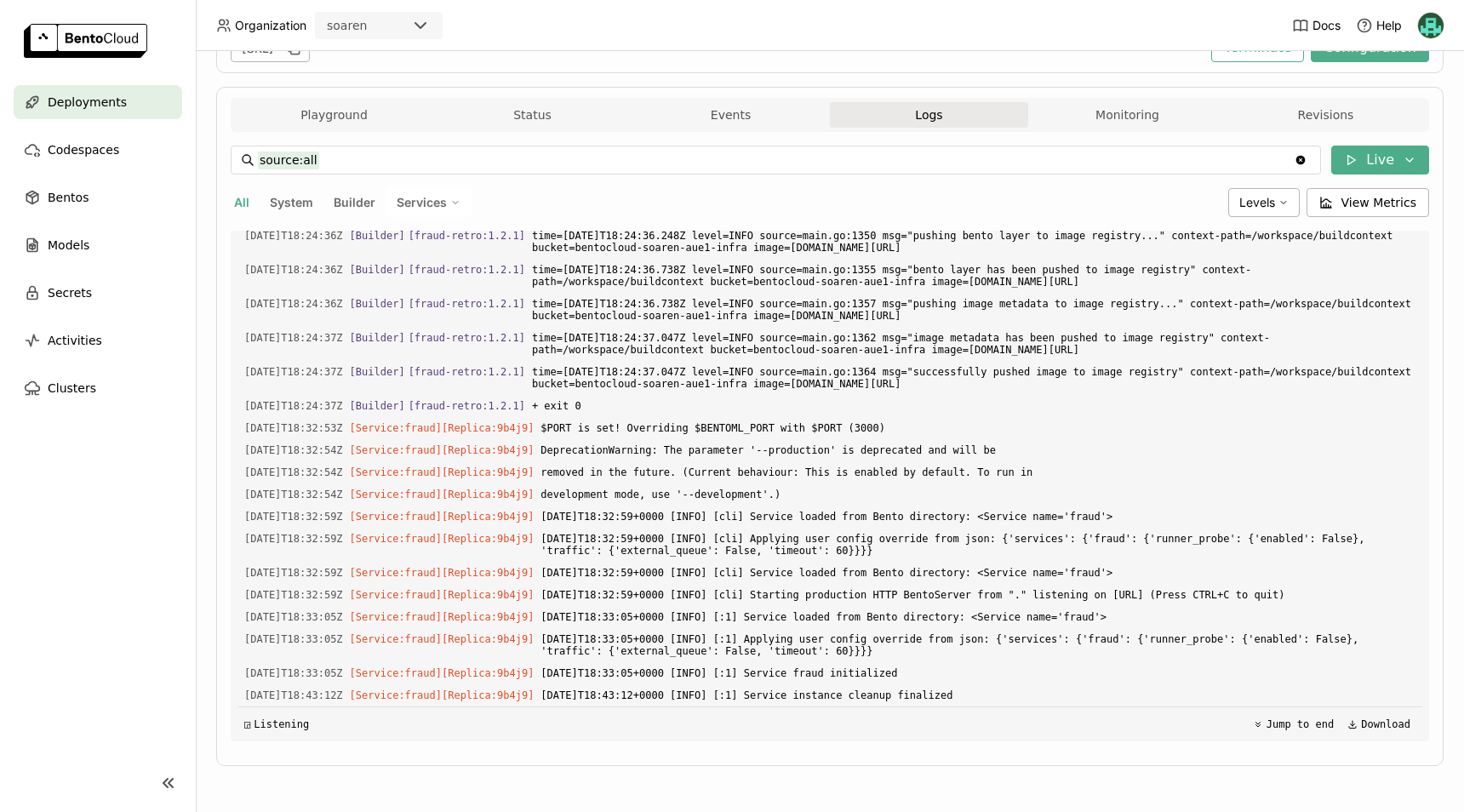
scroll to position [4748, 0]
click at [249, 724] on span "◰" at bounding box center [247, 724] width 6 height 11
click at [1276, 719] on button "Jump to end" at bounding box center [1293, 724] width 91 height 20
